Goal: Task Accomplishment & Management: Complete application form

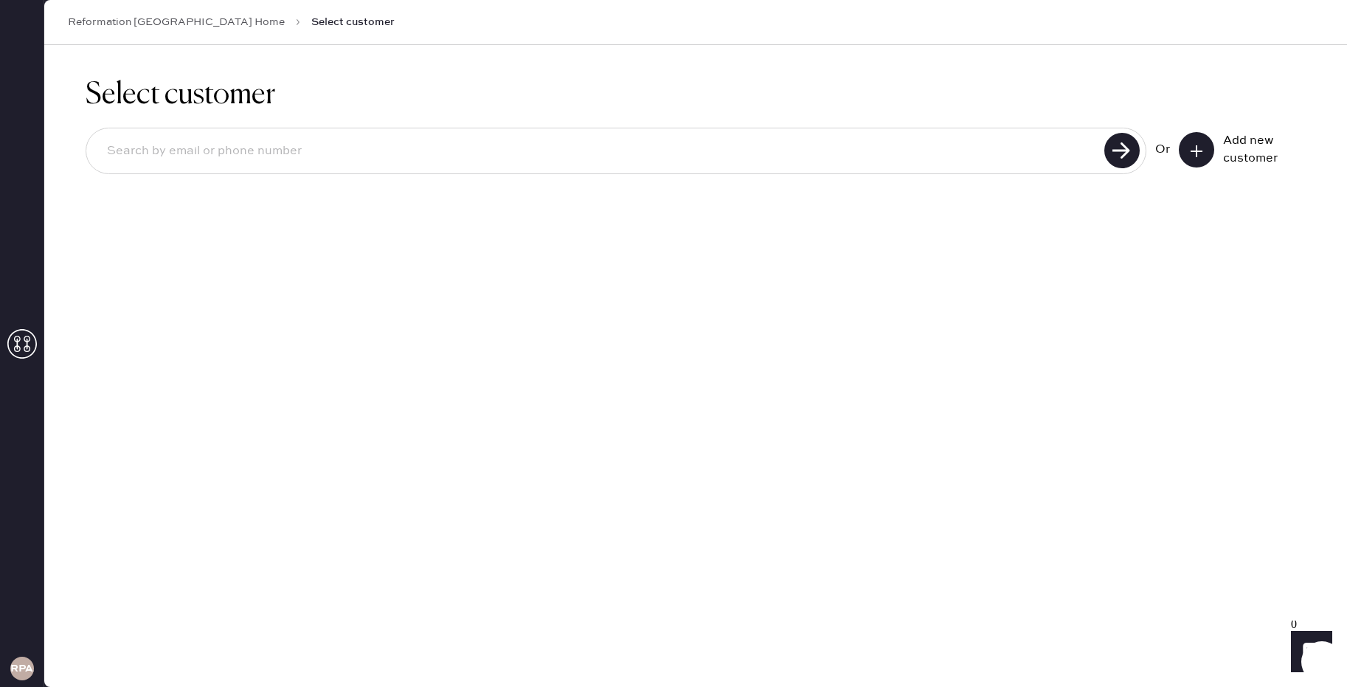
click at [479, 153] on input at bounding box center [597, 151] width 1004 height 34
click at [434, 169] on div at bounding box center [616, 151] width 1060 height 46
click at [440, 159] on input at bounding box center [597, 151] width 1004 height 34
type input "[EMAIL_ADDRESS][DOMAIN_NAME]"
click at [1189, 153] on icon at bounding box center [1196, 151] width 15 height 15
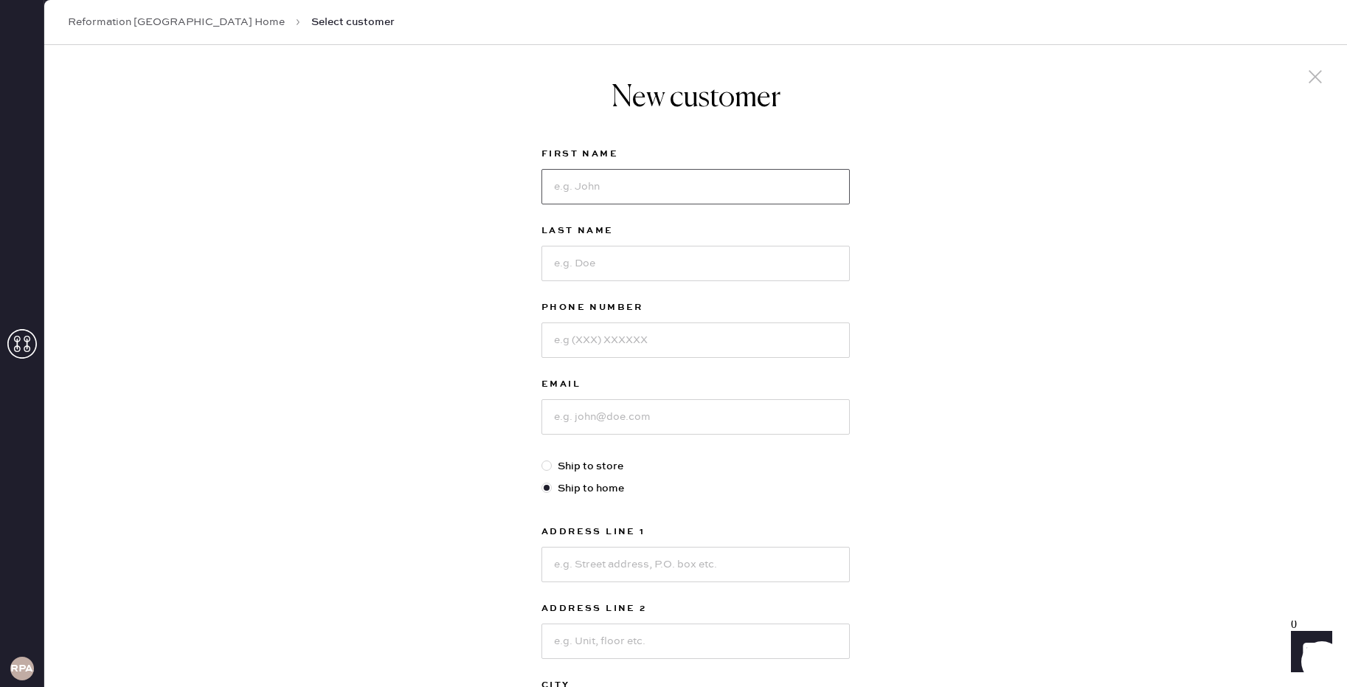
click at [598, 203] on input at bounding box center [695, 186] width 308 height 35
type input "[PERSON_NAME]"
click at [661, 388] on label "Email" at bounding box center [695, 384] width 308 height 18
drag, startPoint x: 653, startPoint y: 387, endPoint x: 653, endPoint y: 370, distance: 17.0
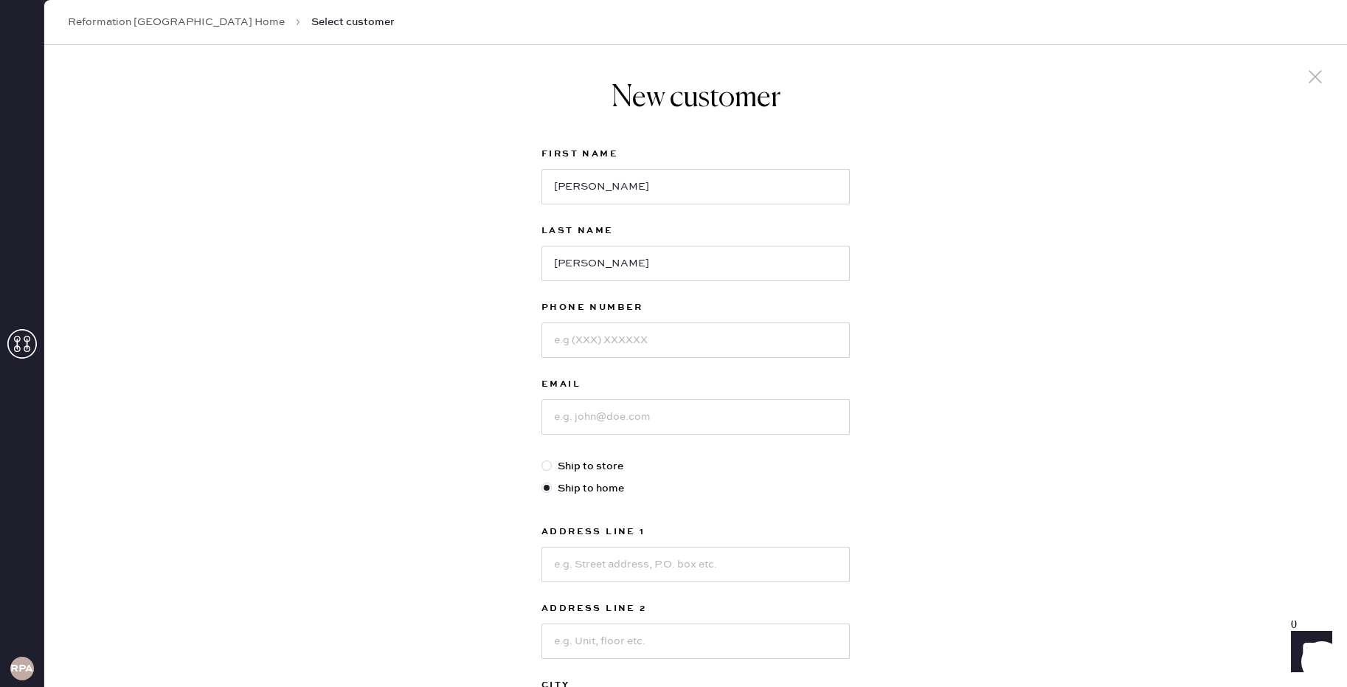
click at [653, 387] on label "Email" at bounding box center [695, 384] width 308 height 18
click at [651, 334] on input at bounding box center [695, 339] width 308 height 35
type input "6505183276"
click at [643, 409] on input at bounding box center [695, 416] width 308 height 35
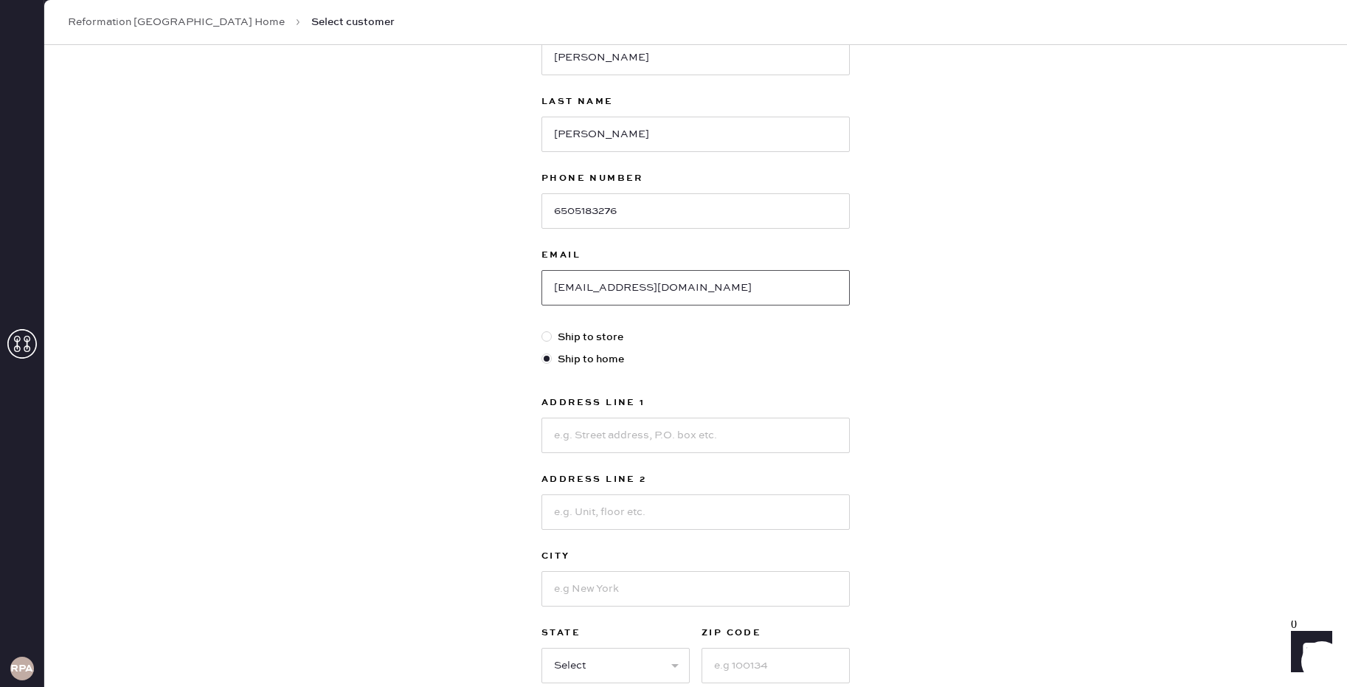
scroll to position [133, 0]
type input "[EMAIL_ADDRESS][DOMAIN_NAME]"
click at [607, 439] on input at bounding box center [695, 430] width 308 height 35
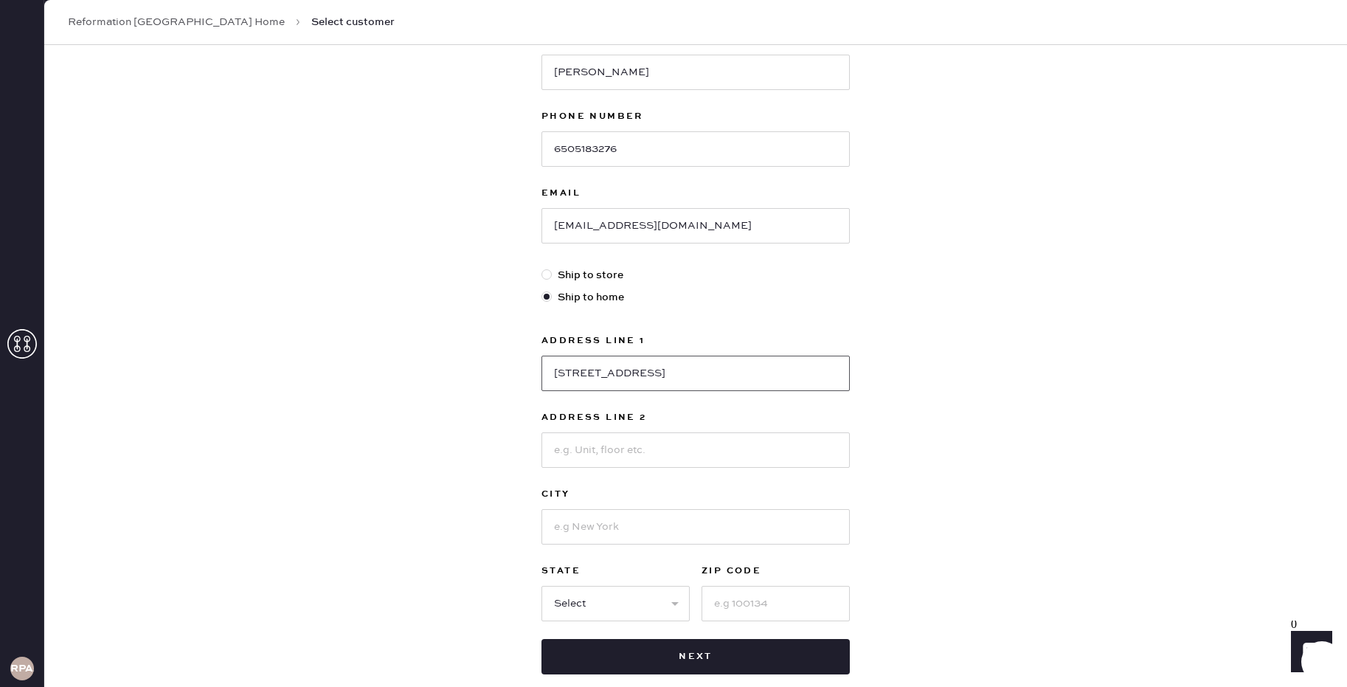
scroll to position [190, 0]
type input "[STREET_ADDRESS]"
click at [614, 521] on input at bounding box center [695, 527] width 308 height 35
type input "[GEOGRAPHIC_DATA]"
select select "CA"
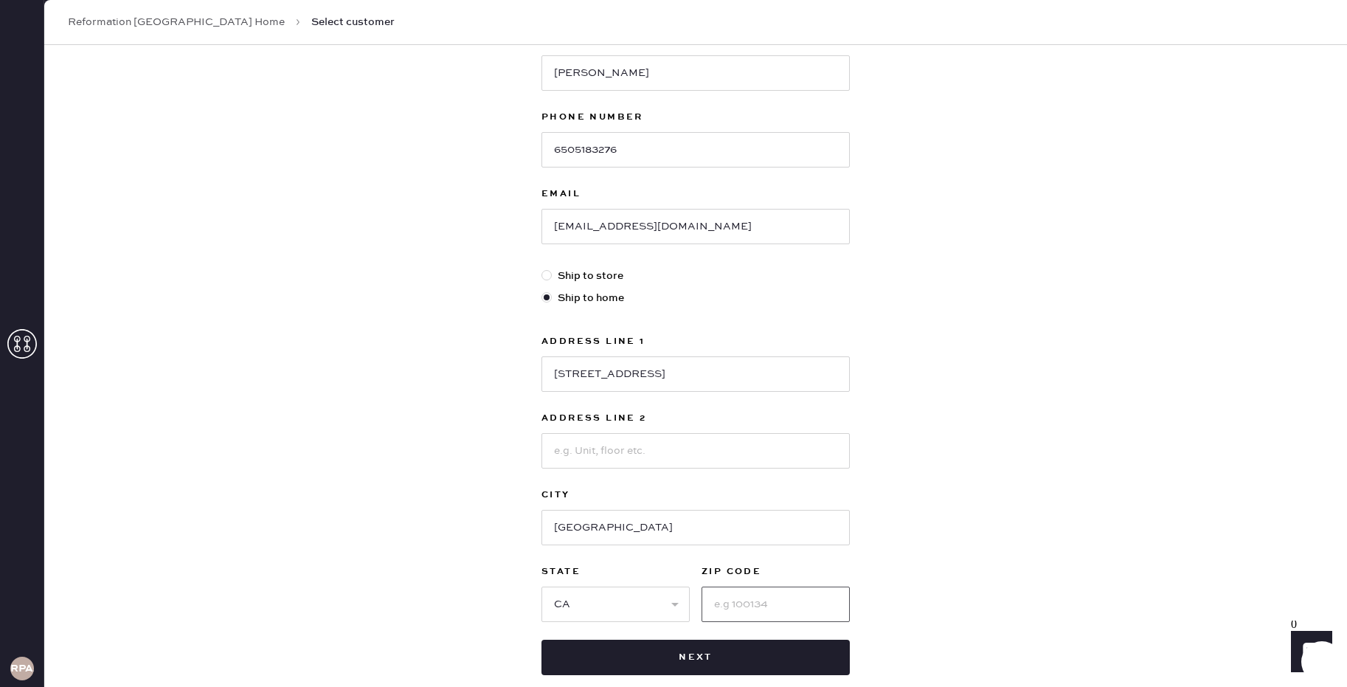
click at [750, 597] on input at bounding box center [775, 603] width 148 height 35
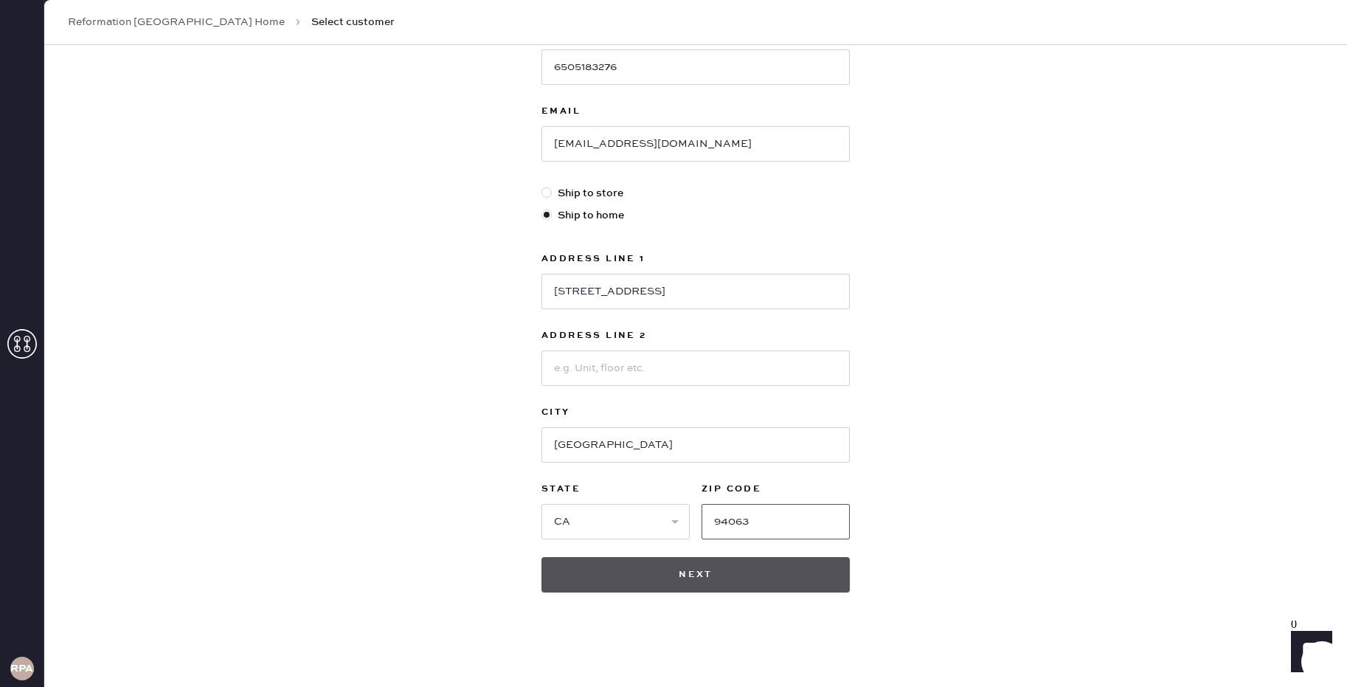
type input "94063"
click at [644, 577] on button "Next" at bounding box center [695, 574] width 308 height 35
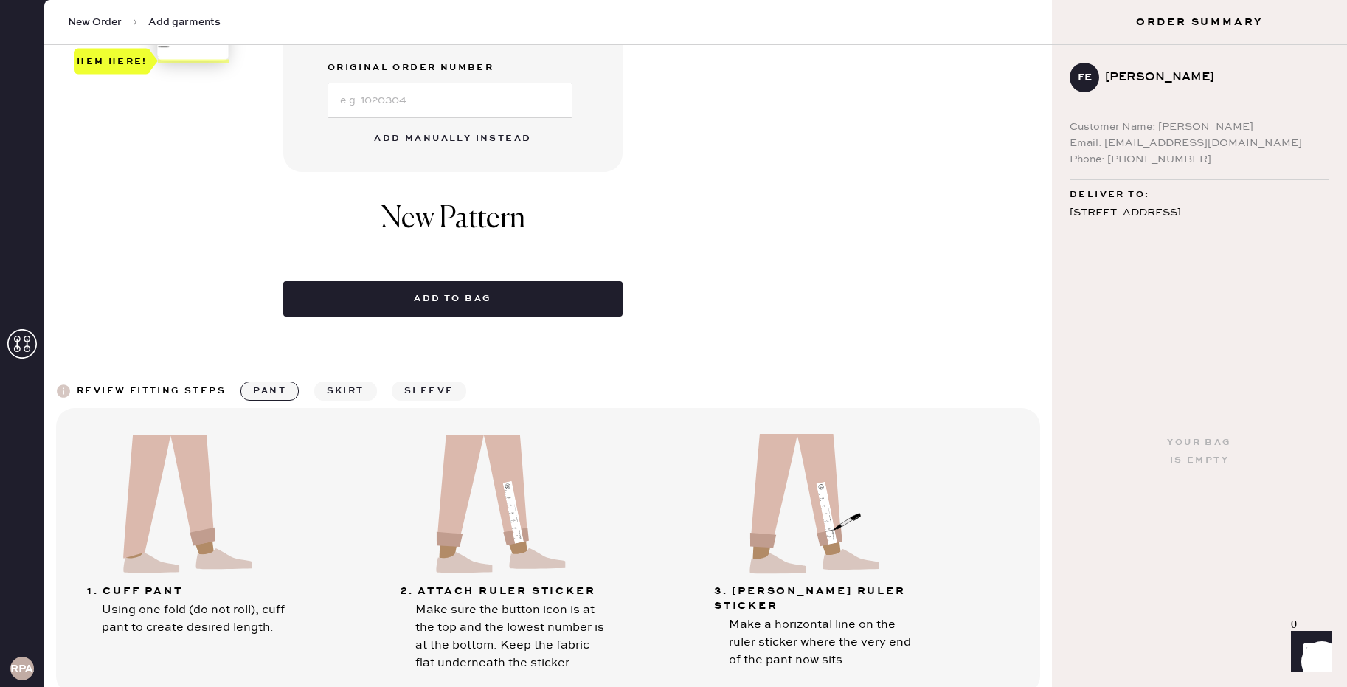
scroll to position [588, 0]
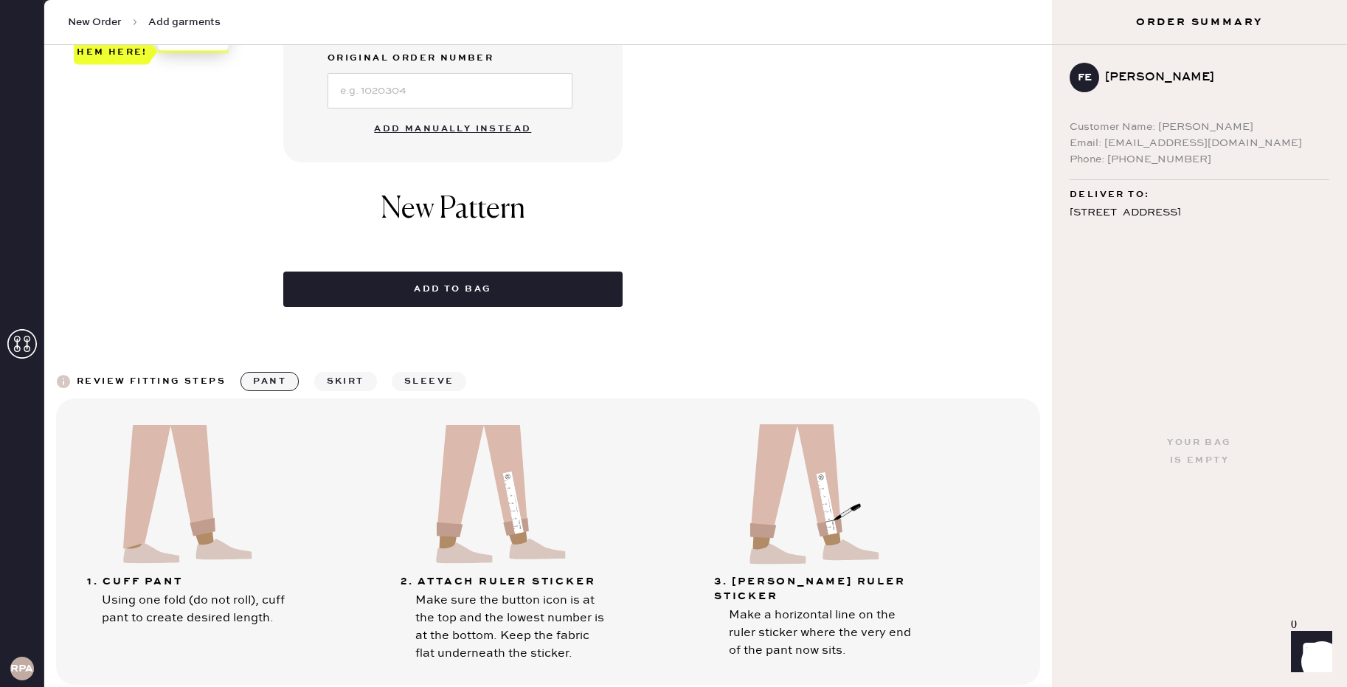
click at [429, 128] on button "Add manually instead" at bounding box center [452, 128] width 175 height 29
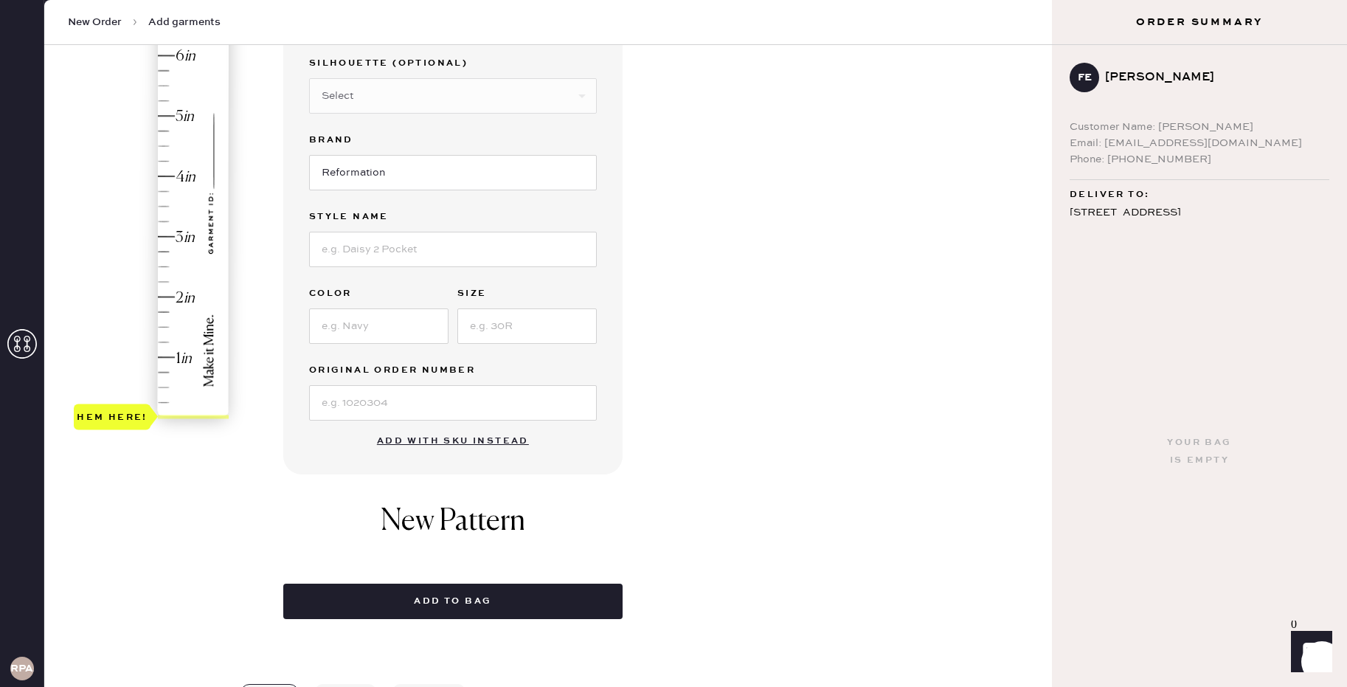
scroll to position [0, 0]
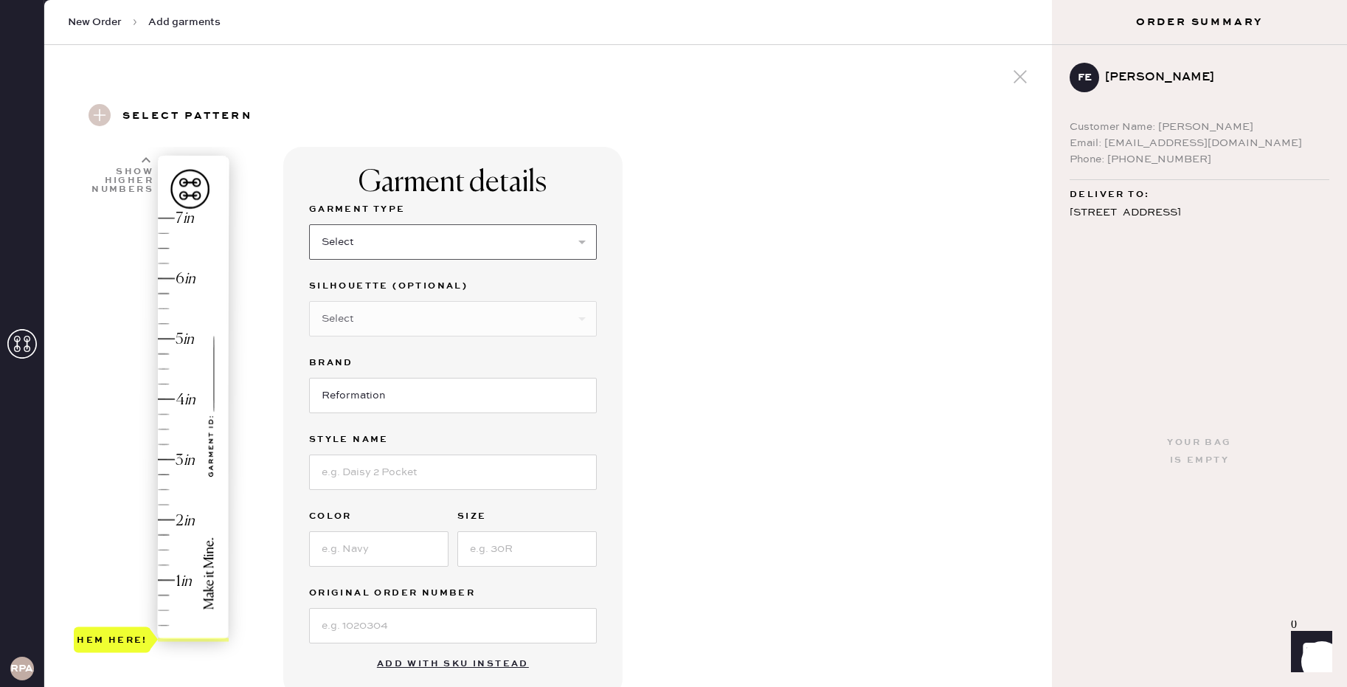
click at [375, 238] on select "Select Basic Skirt Jeans Leggings Pants Shorts Basic Sleeved Dress Basic Sleeve…" at bounding box center [453, 241] width 288 height 35
select select "4"
click at [367, 313] on select "Select Joggers Shorts Cropped Flare Boot Cut Straight Skinny Other" at bounding box center [453, 318] width 288 height 35
click at [403, 407] on input "Reformation" at bounding box center [453, 395] width 288 height 35
click at [378, 470] on input at bounding box center [453, 471] width 288 height 35
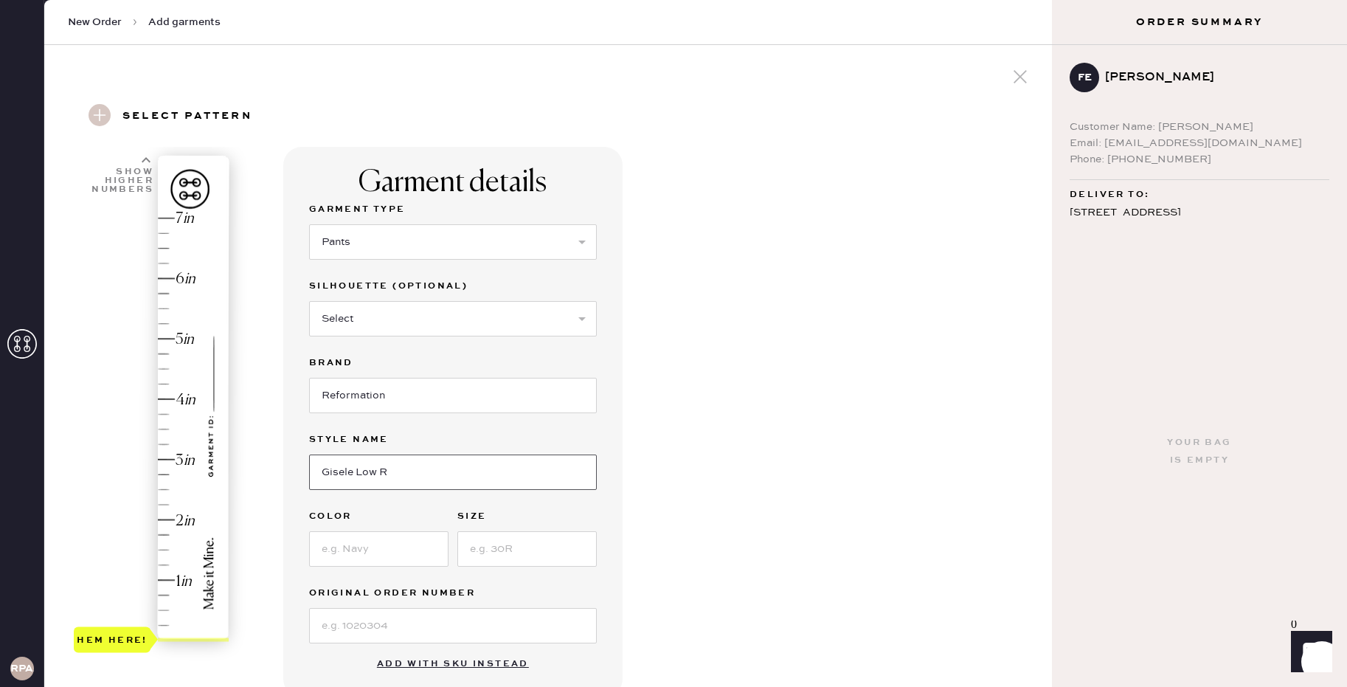
type input "Gisele Low R"
type input "i"
click at [516, 466] on input "Gisele Low R" at bounding box center [453, 471] width 288 height 35
type input "Gisele Low Rise Pant"
click at [397, 540] on input "i" at bounding box center [378, 548] width 139 height 35
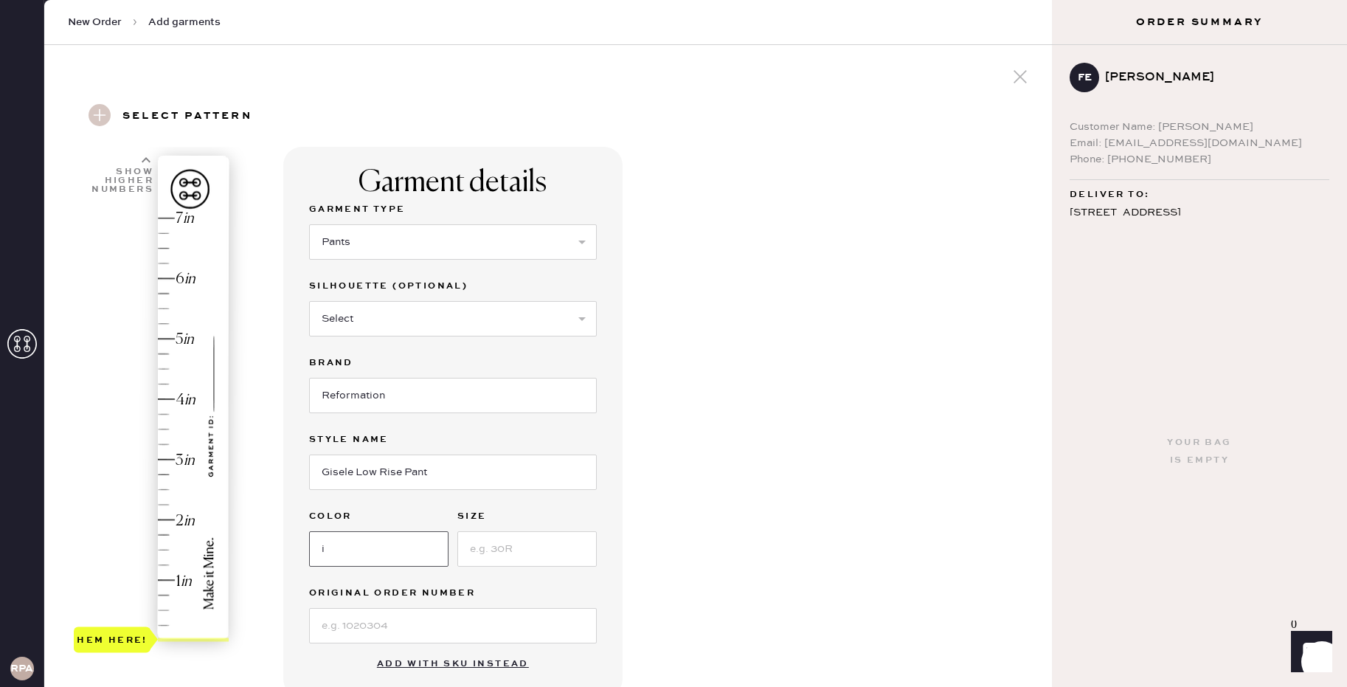
click at [397, 540] on input "i" at bounding box center [378, 548] width 139 height 35
type input "Black"
click at [509, 558] on input at bounding box center [526, 548] width 139 height 35
type input "0"
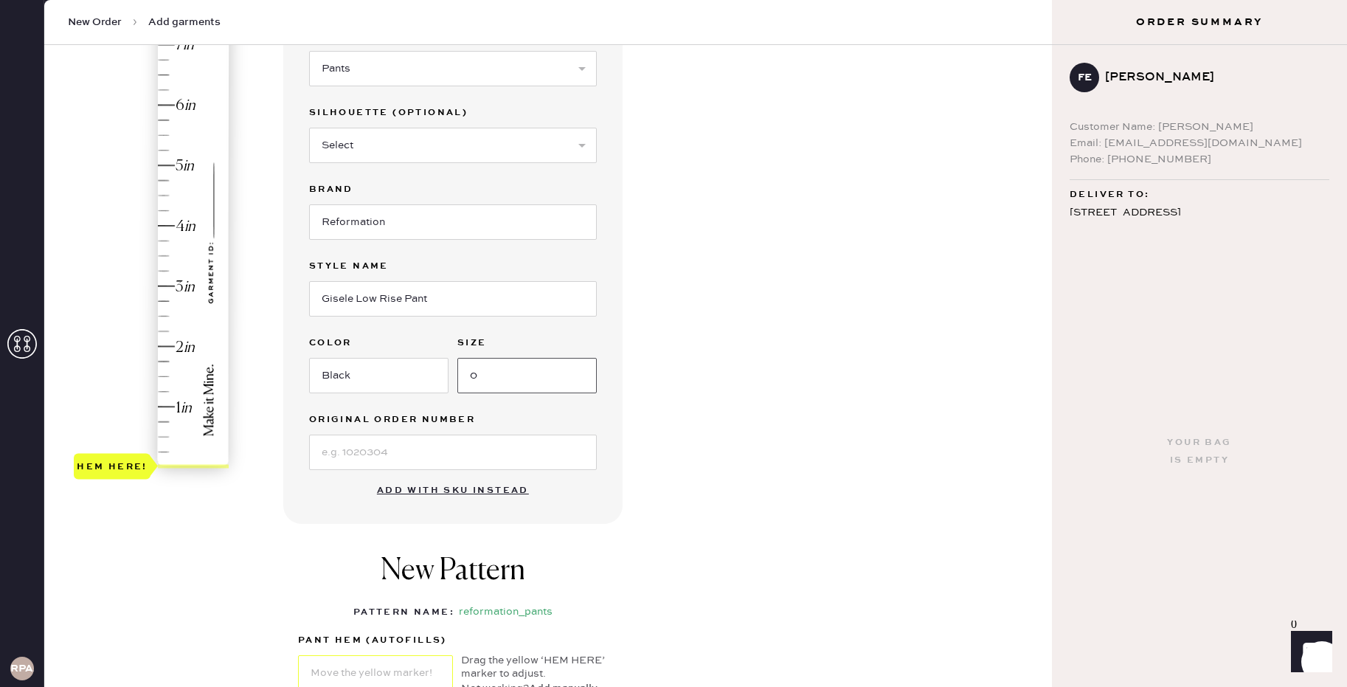
scroll to position [173, 0]
type input "0"
type input "2.75"
click at [160, 300] on div "Hem here!" at bounding box center [152, 256] width 157 height 435
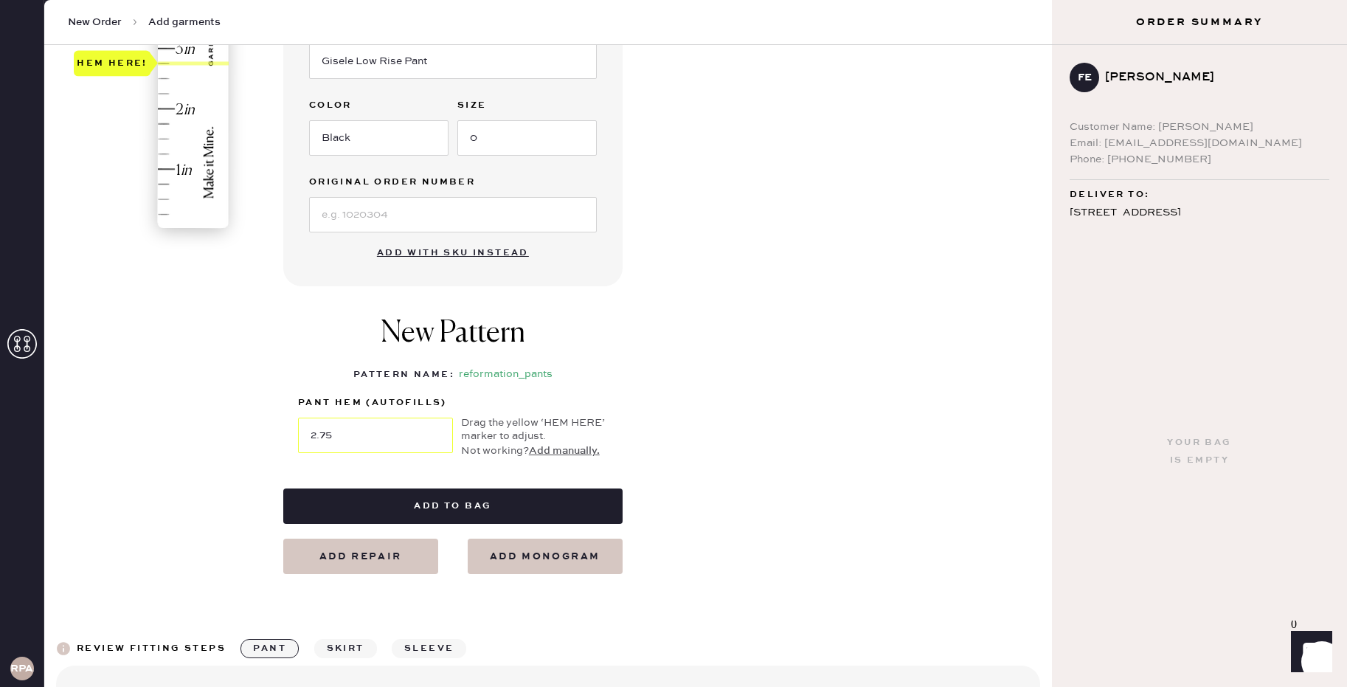
scroll to position [414, 0]
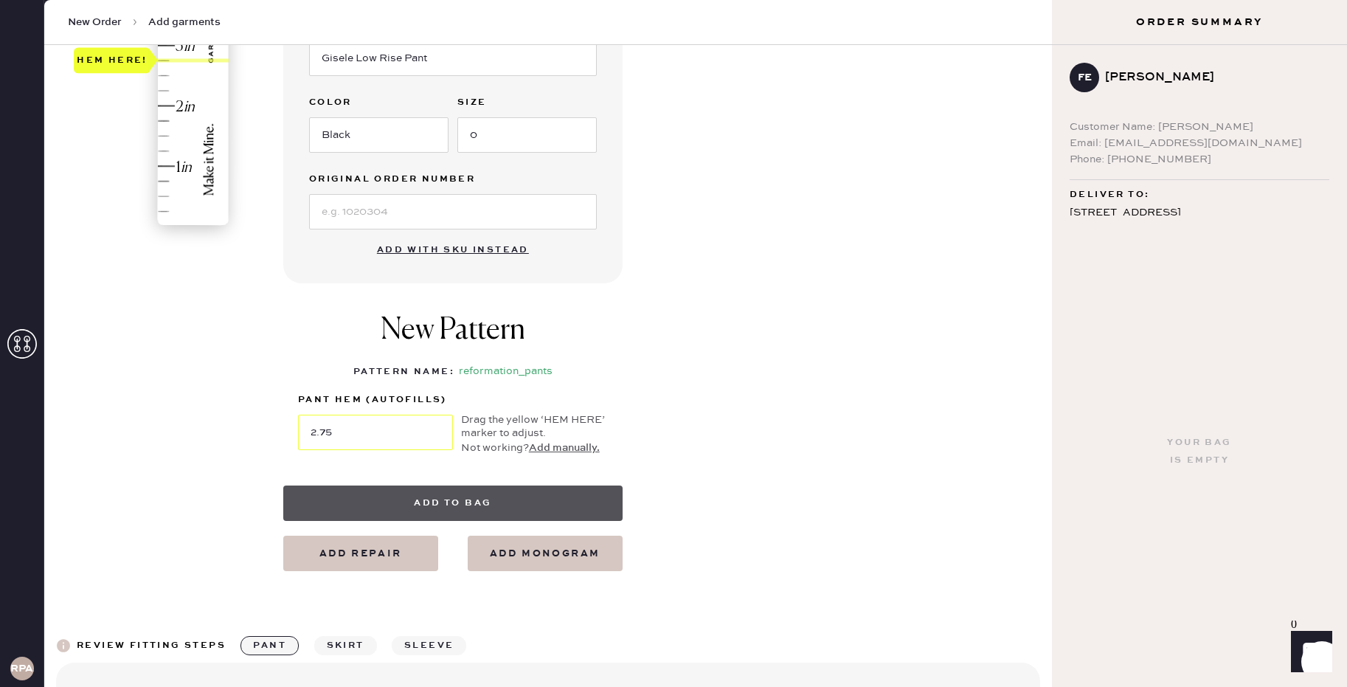
click at [426, 501] on button "Add to bag" at bounding box center [452, 502] width 339 height 35
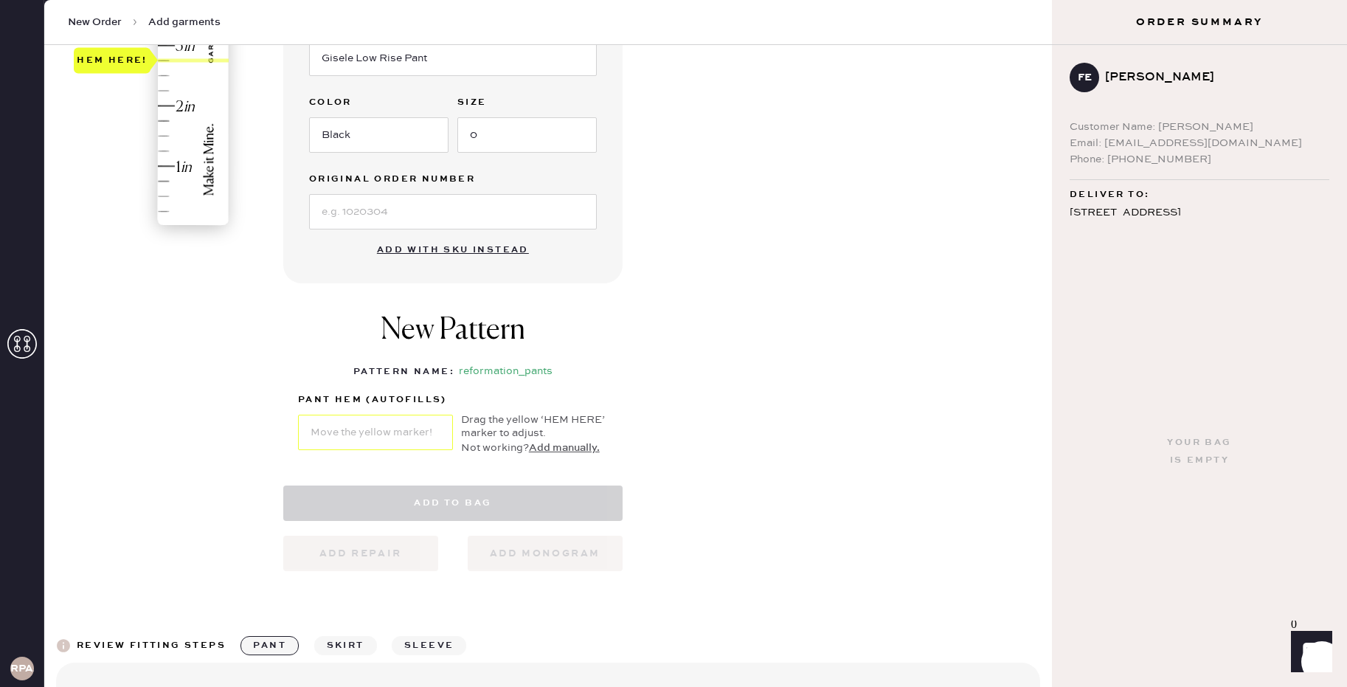
select select "4"
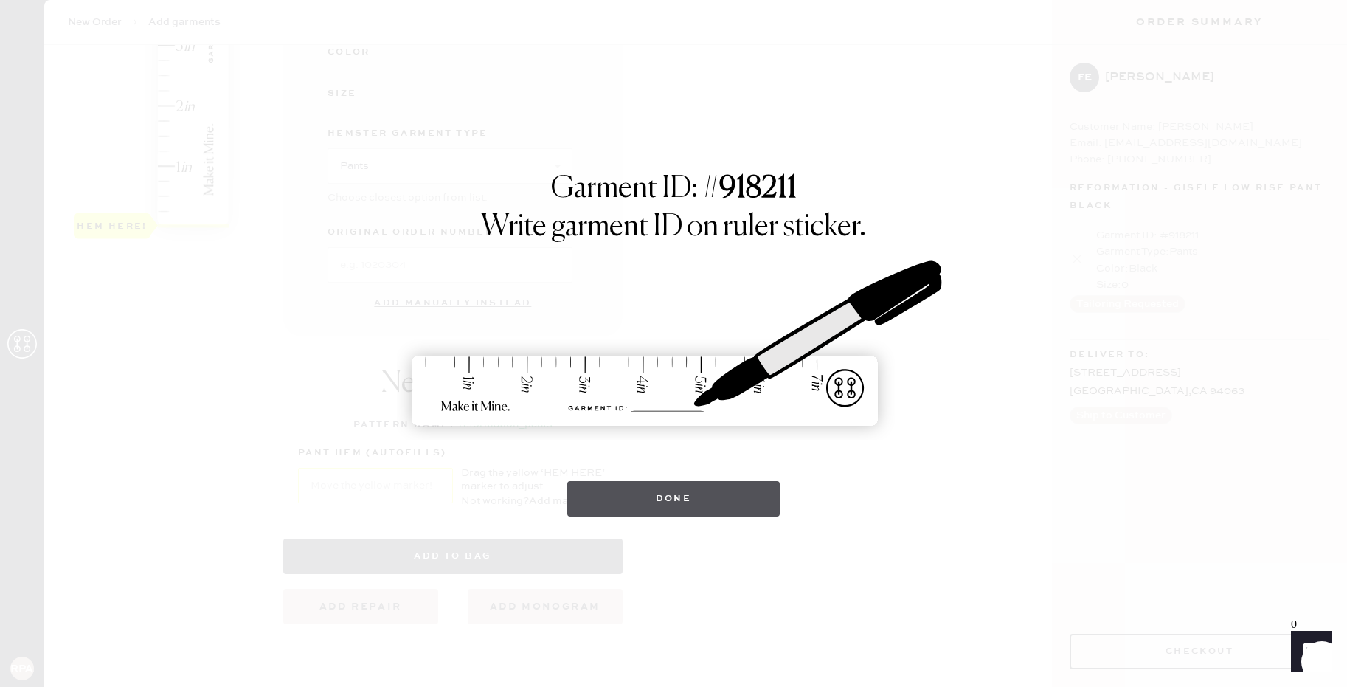
click at [637, 493] on button "Done" at bounding box center [673, 498] width 213 height 35
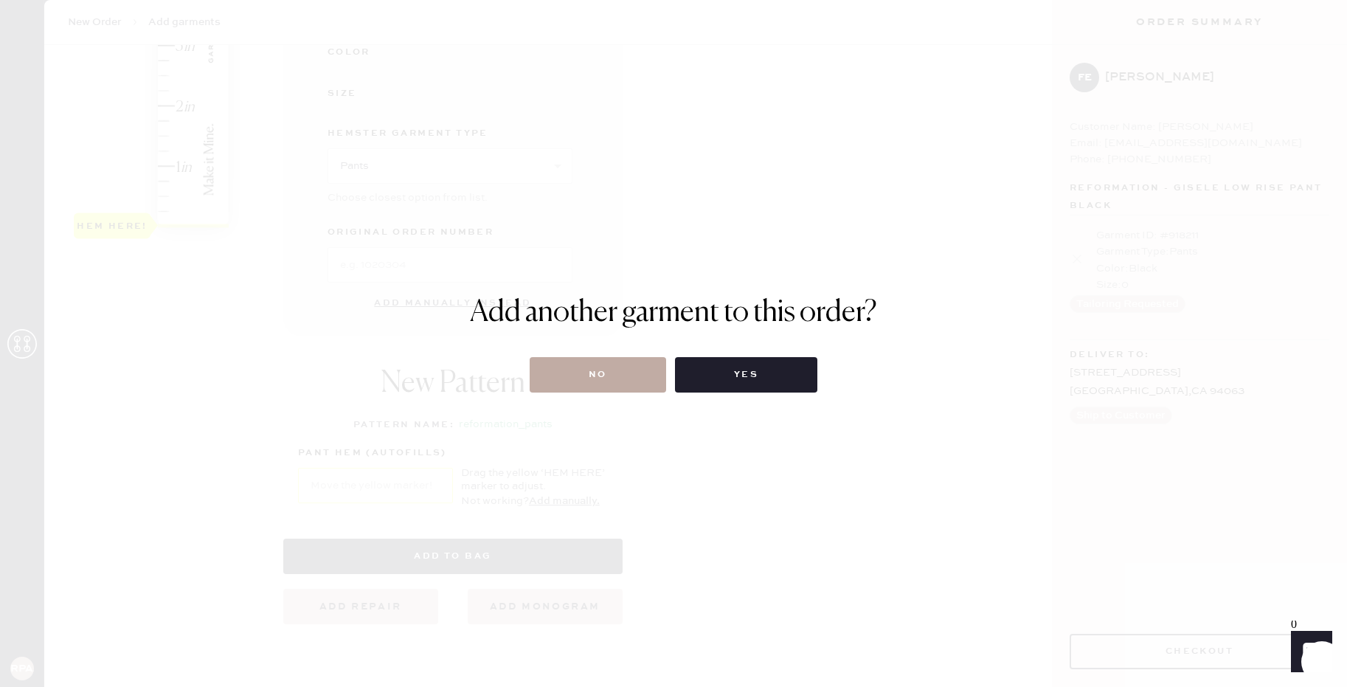
click at [622, 377] on button "No" at bounding box center [597, 374] width 136 height 35
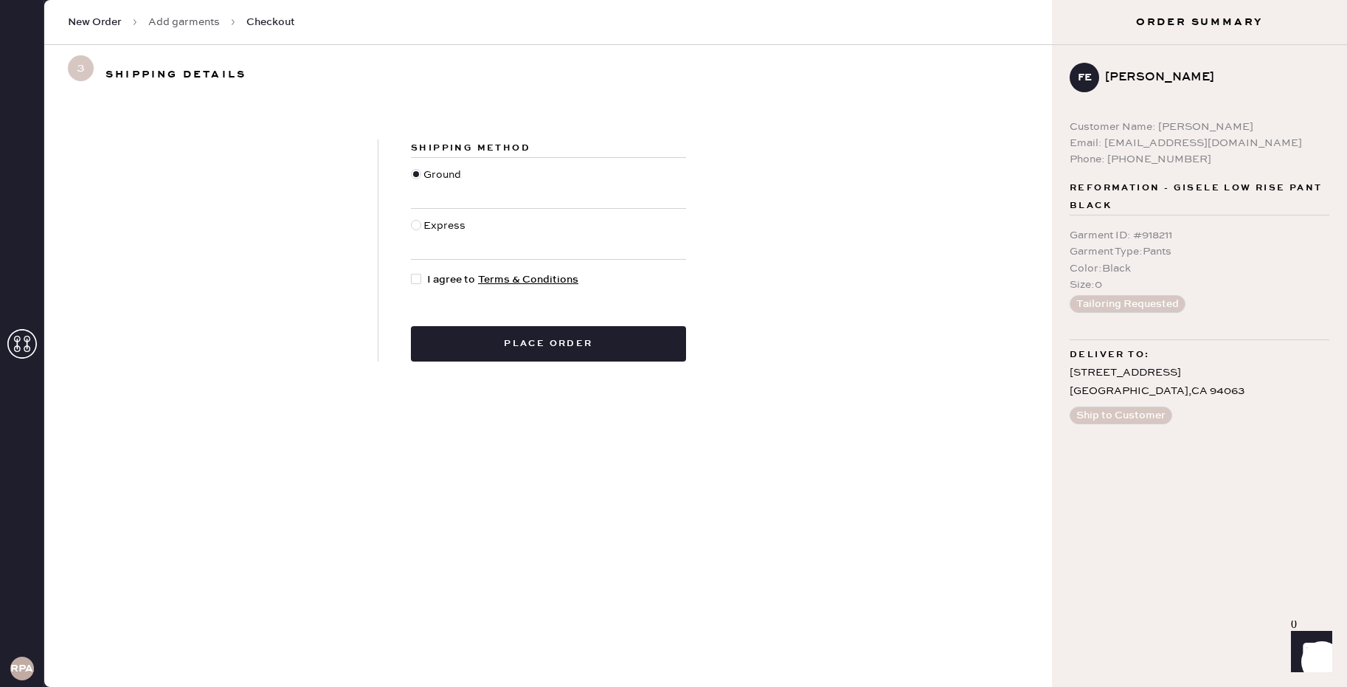
click at [442, 223] on div "Express" at bounding box center [446, 234] width 46 height 32
click at [411, 218] on input "Express" at bounding box center [411, 218] width 1 height 1
radio input "true"
drag, startPoint x: 417, startPoint y: 273, endPoint x: 431, endPoint y: 288, distance: 20.9
click at [417, 273] on div at bounding box center [419, 279] width 16 height 16
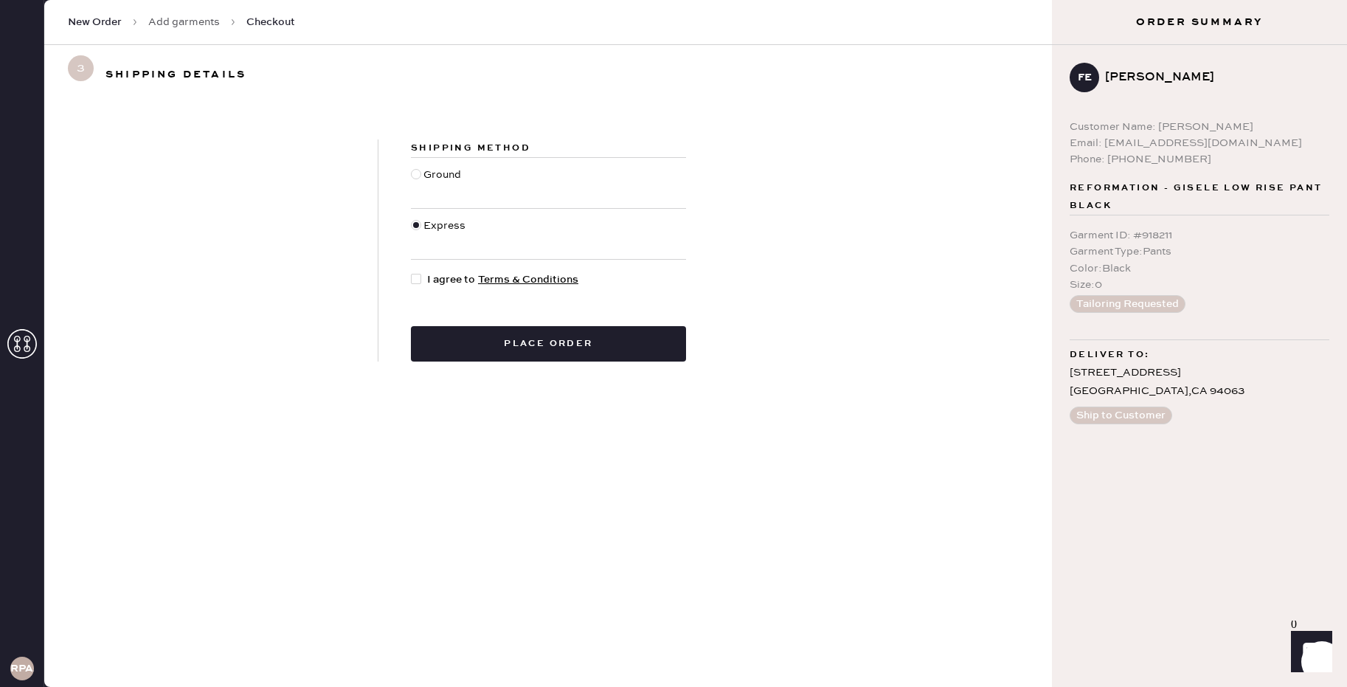
click at [411, 272] on input "I agree to Terms & Conditions" at bounding box center [411, 271] width 1 height 1
checkbox input "true"
click at [507, 350] on button "Place order" at bounding box center [548, 343] width 275 height 35
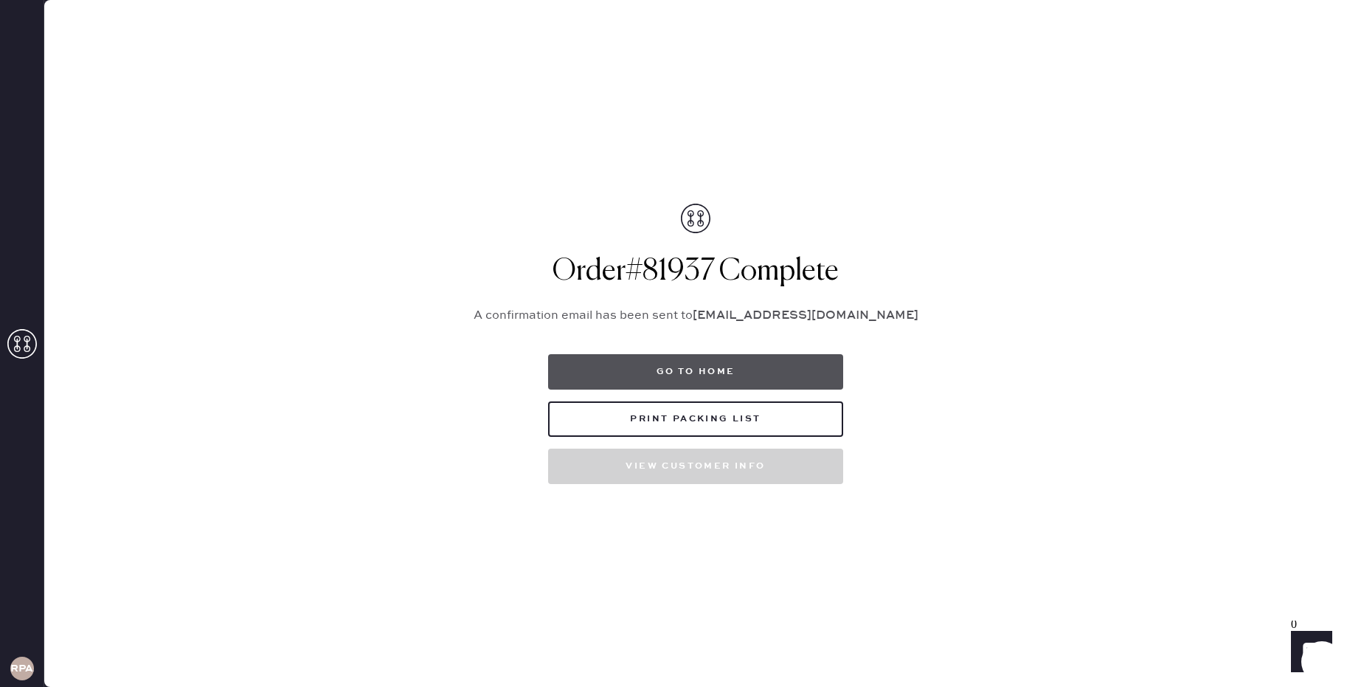
click at [748, 378] on button "Go to home" at bounding box center [695, 371] width 295 height 35
